Goal: Navigation & Orientation: Find specific page/section

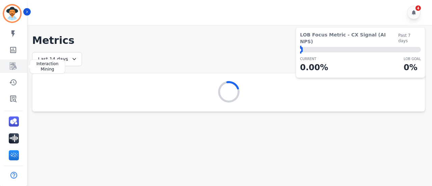
click at [13, 64] on icon "Sidebar" at bounding box center [13, 66] width 8 height 8
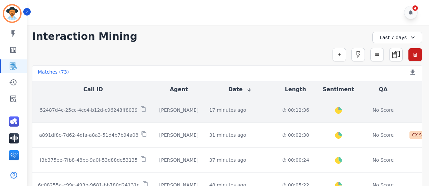
click at [285, 112] on td "00:12:36" at bounding box center [296, 109] width 38 height 25
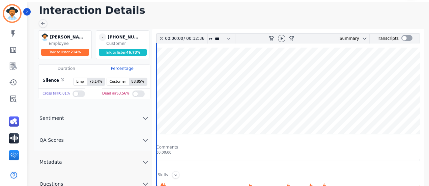
scroll to position [34, 0]
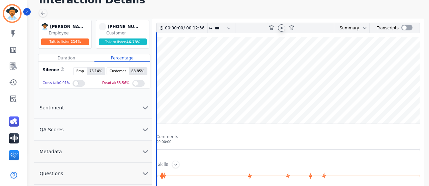
click at [282, 25] on icon at bounding box center [281, 27] width 5 height 5
